Goal: Transaction & Acquisition: Obtain resource

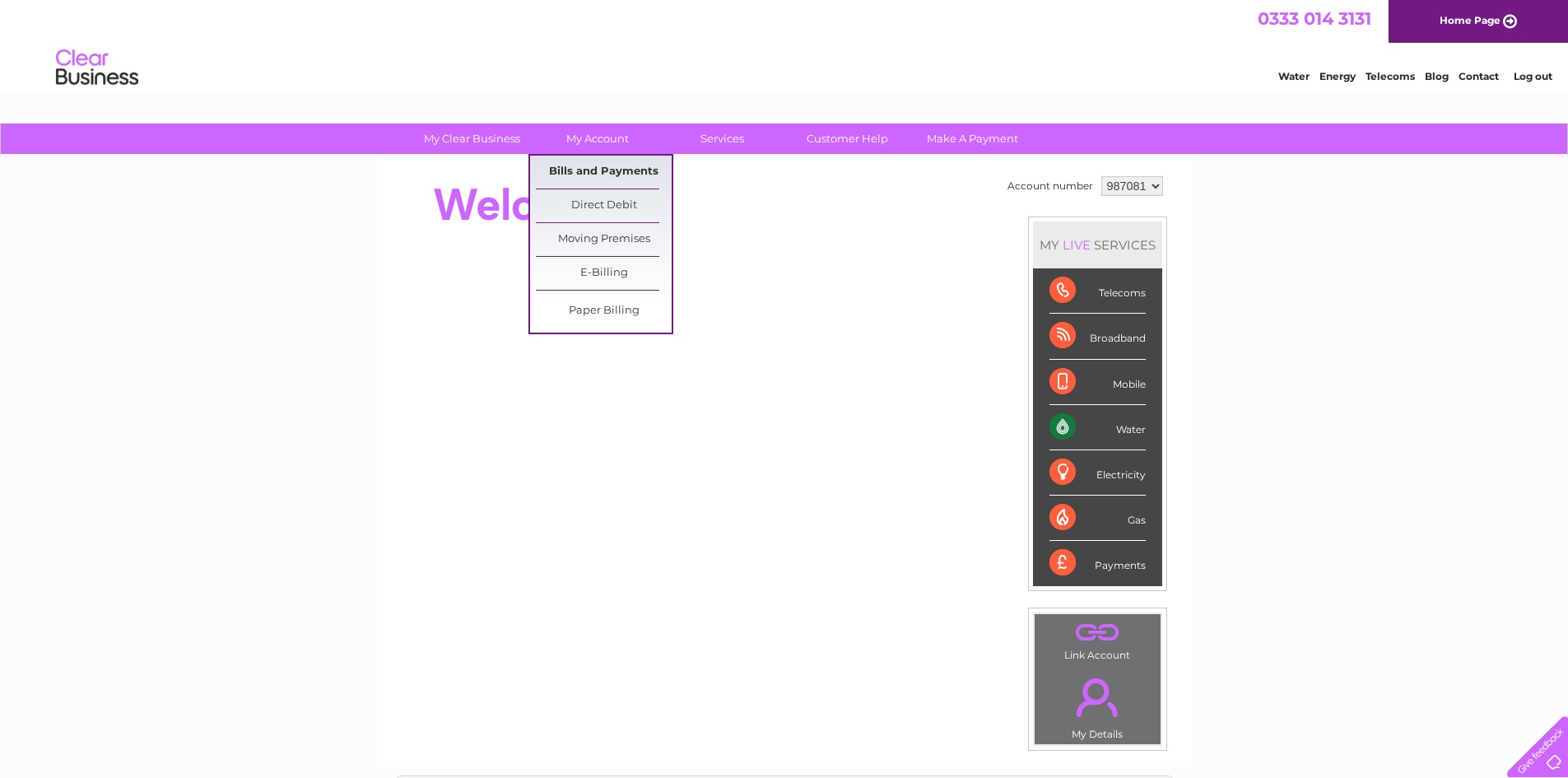
click at [603, 173] on link "Bills and Payments" at bounding box center [604, 172] width 136 height 33
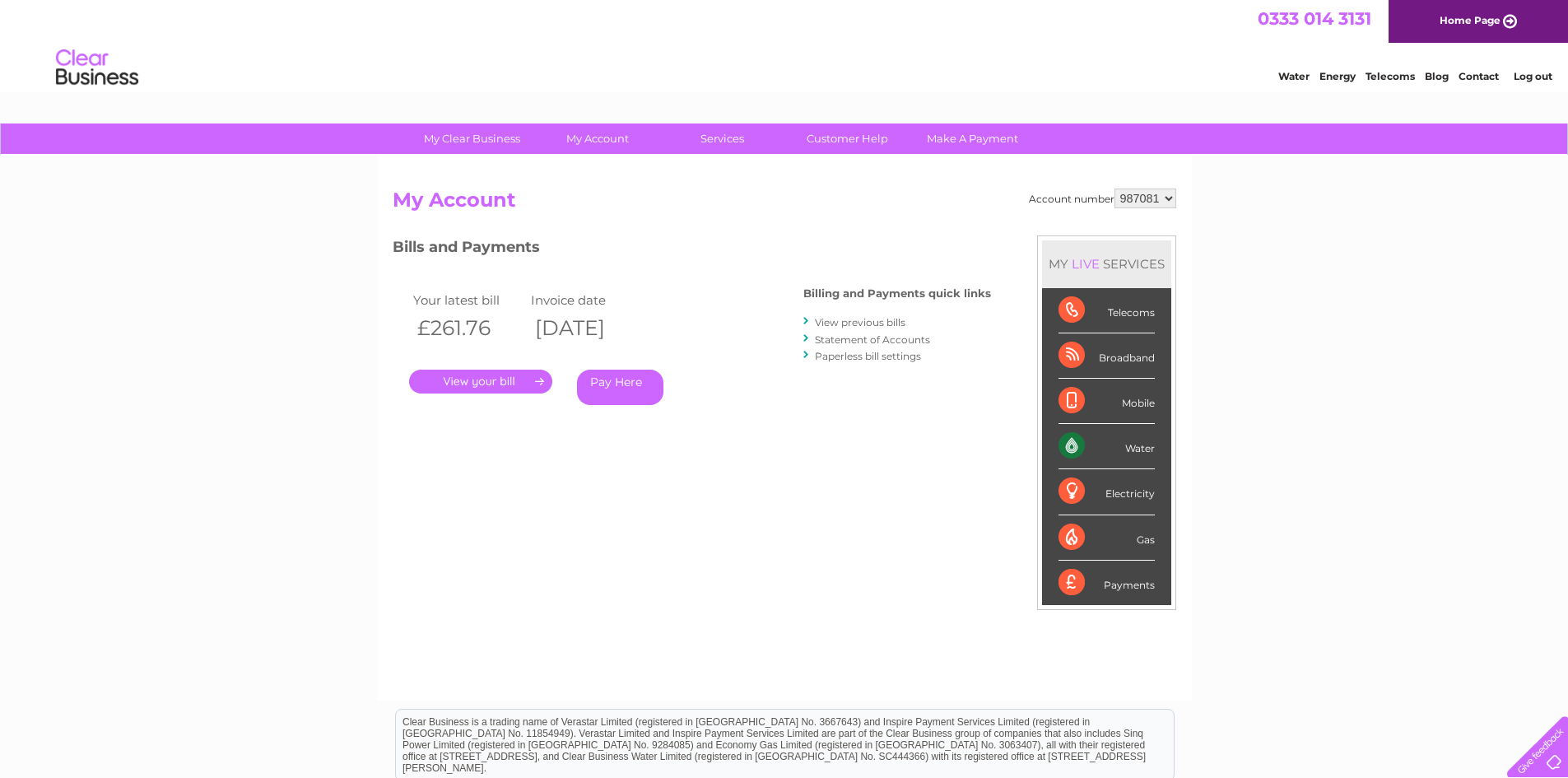
click at [873, 322] on link "View previous bills" at bounding box center [860, 322] width 90 height 13
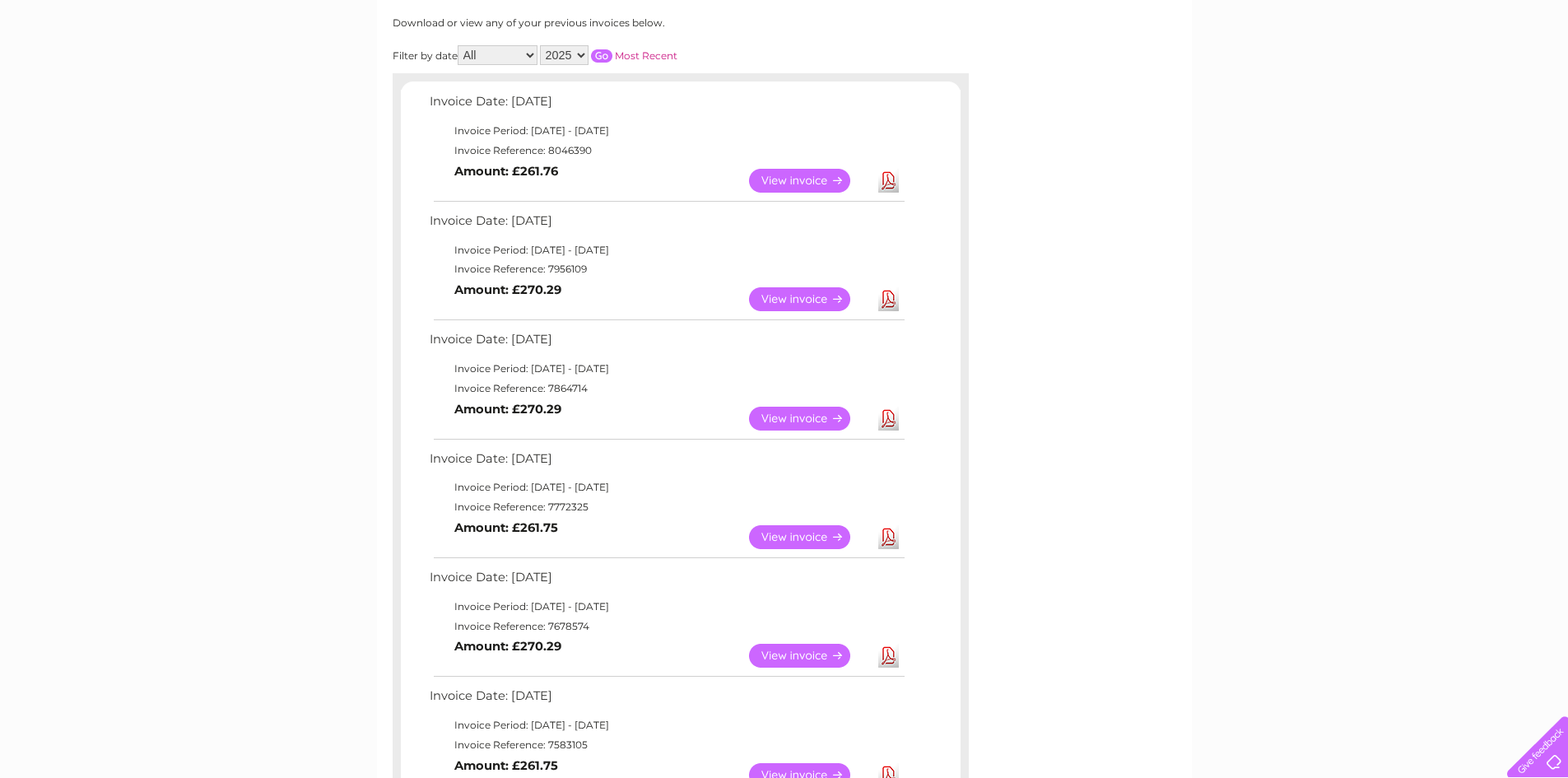
scroll to position [247, 0]
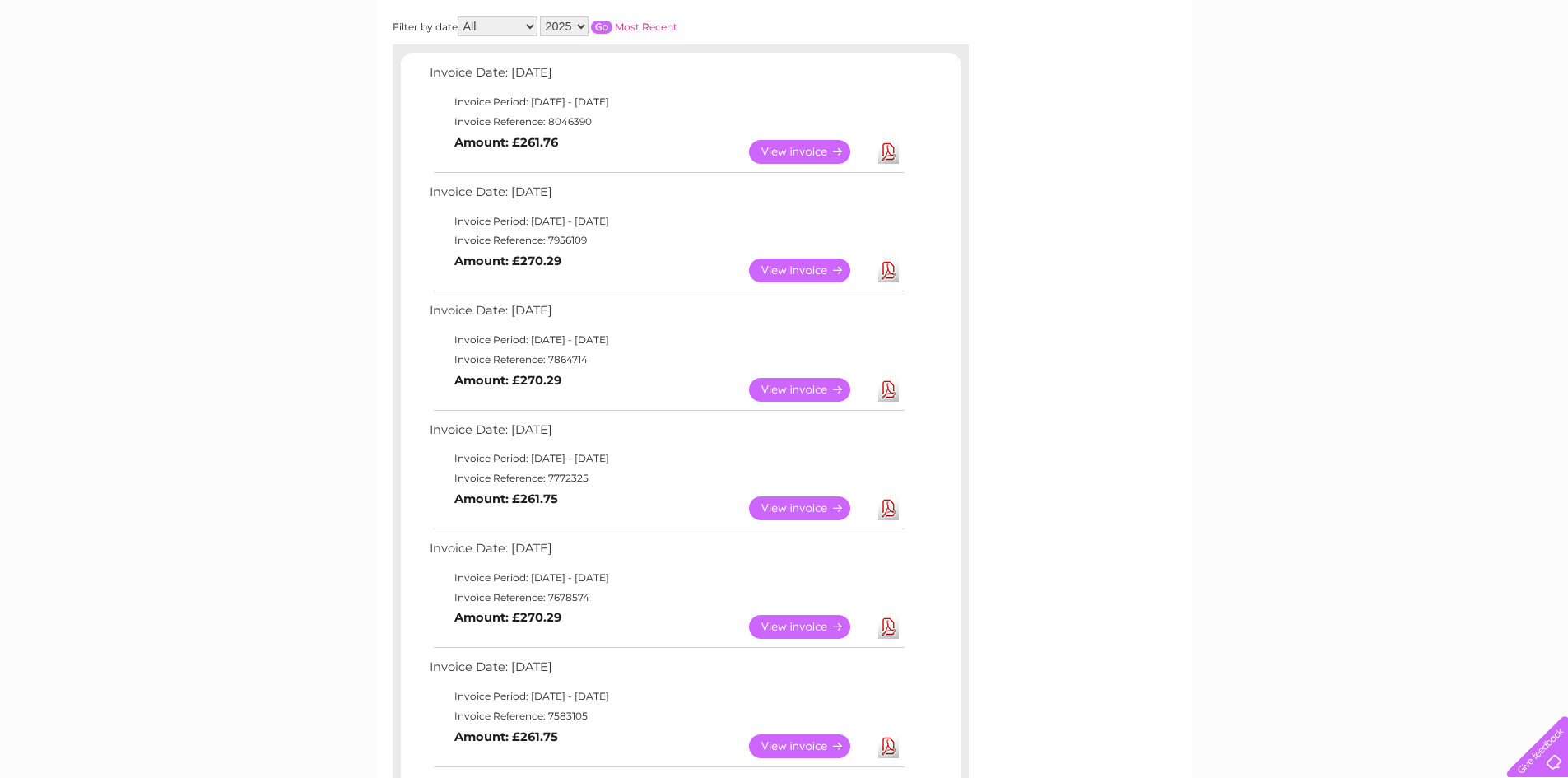
click at [784, 503] on link "View" at bounding box center [810, 508] width 121 height 24
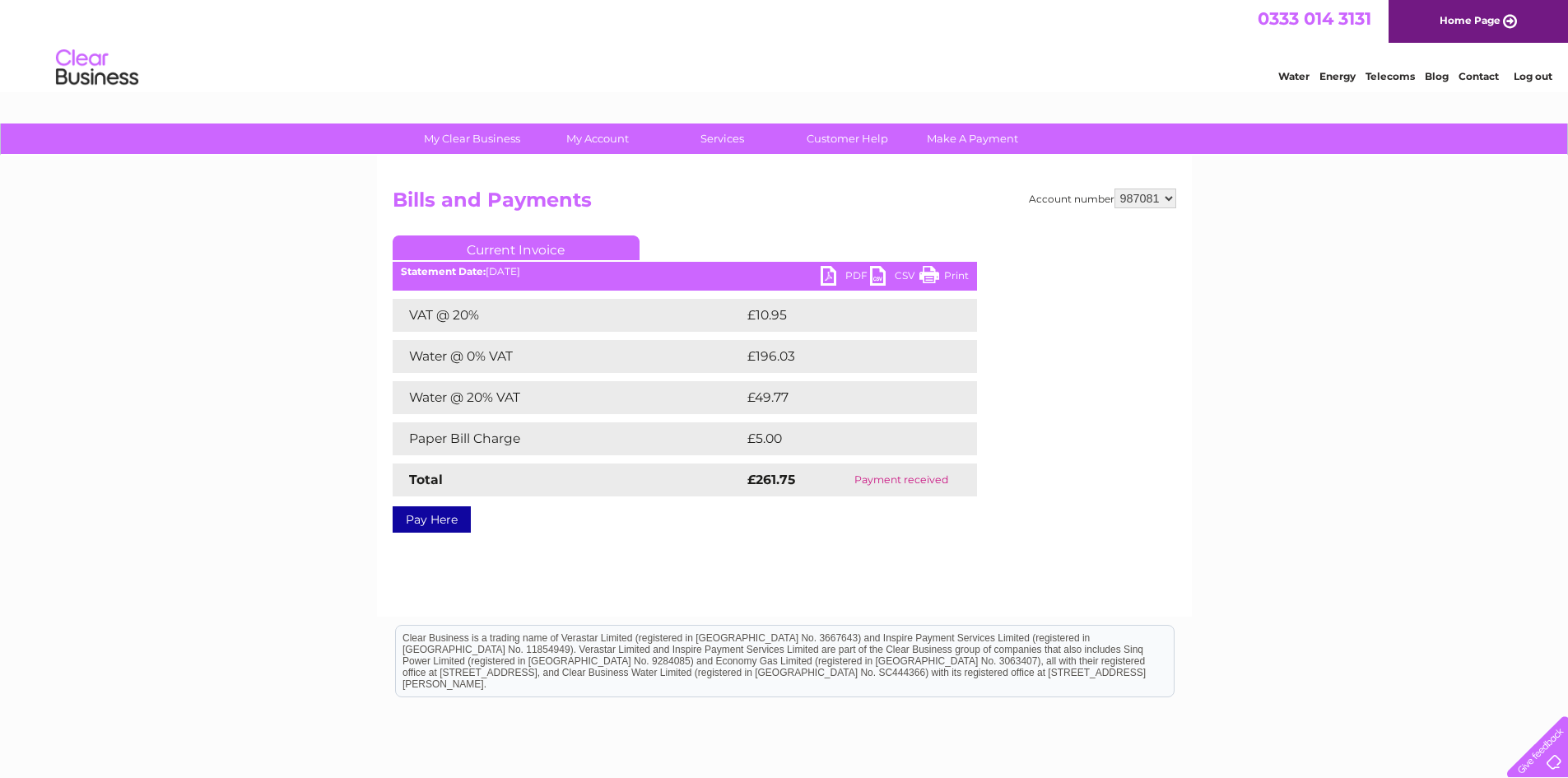
click at [815, 280] on div "PDF CSV Print Statement Date: [DATE]" at bounding box center [685, 278] width 584 height 25
click at [1150, 208] on h2 "Bills and Payments" at bounding box center [784, 204] width 783 height 31
click at [1152, 200] on select "987081 990523" at bounding box center [1145, 198] width 62 height 20
click at [832, 279] on link "PDF" at bounding box center [845, 278] width 49 height 24
